Goal: Task Accomplishment & Management: Use online tool/utility

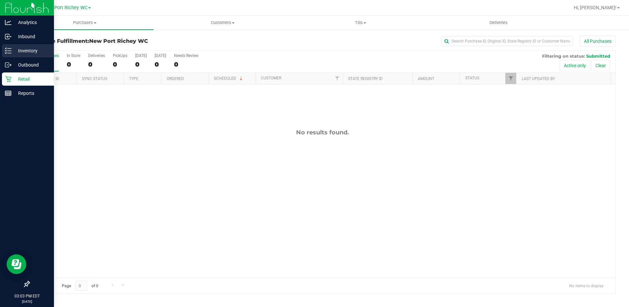
click at [19, 49] on p "Inventory" at bounding box center [31, 51] width 39 height 8
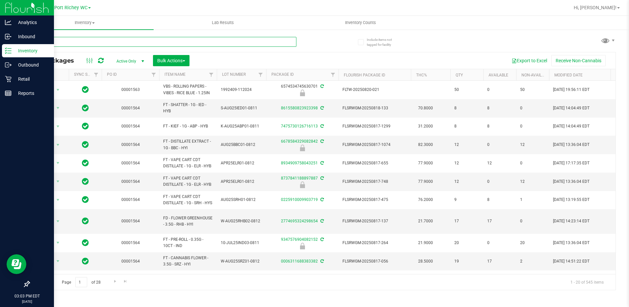
click at [168, 41] on input "text" at bounding box center [162, 42] width 267 height 10
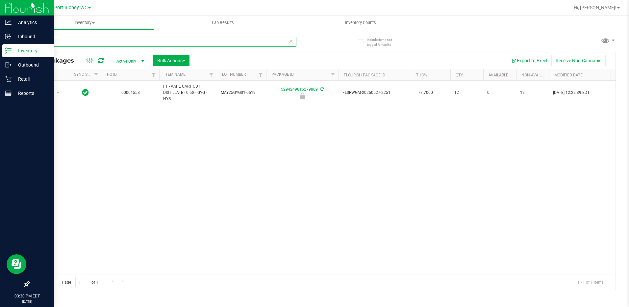
type input "g"
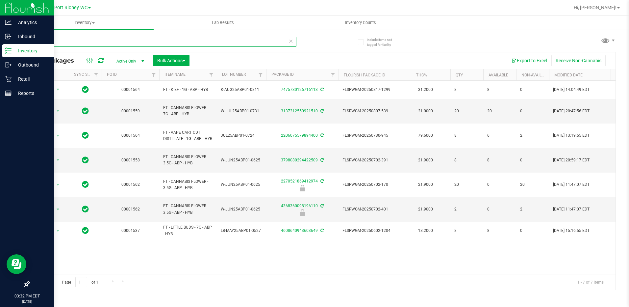
type input "abp"
